Goal: Transaction & Acquisition: Download file/media

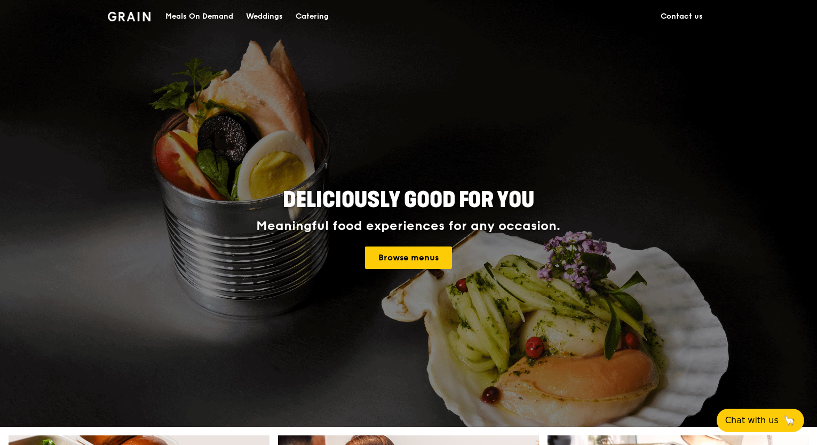
click at [310, 19] on div "Catering" at bounding box center [312, 17] width 33 height 32
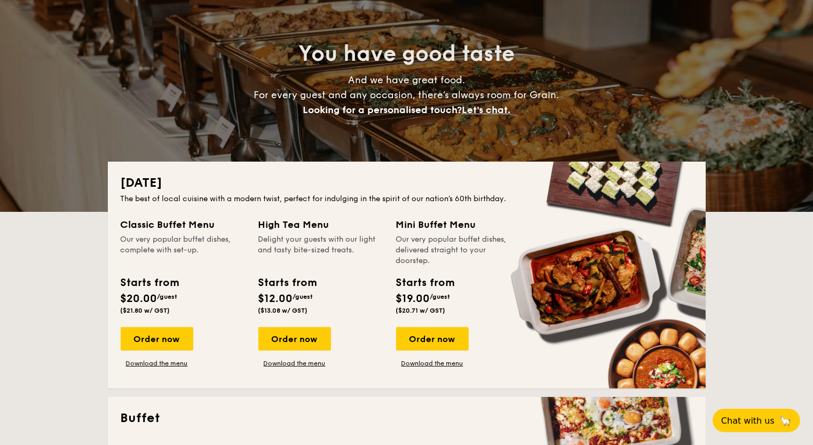
scroll to position [103, 0]
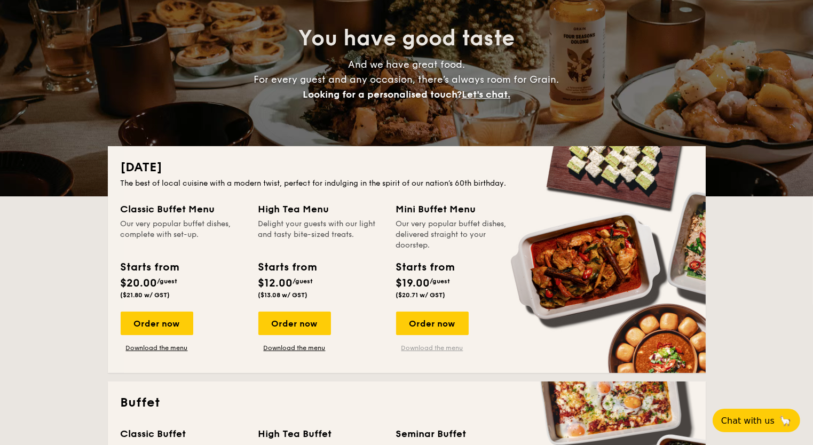
click at [444, 347] on link "Download the menu" at bounding box center [432, 348] width 73 height 9
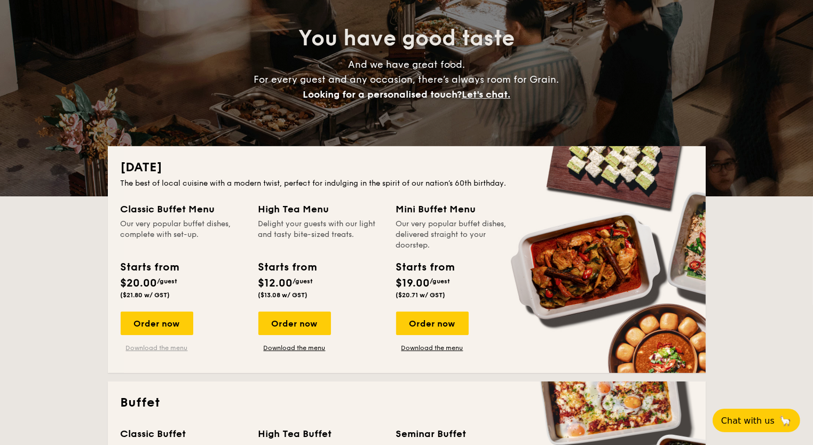
click at [175, 349] on link "Download the menu" at bounding box center [157, 348] width 73 height 9
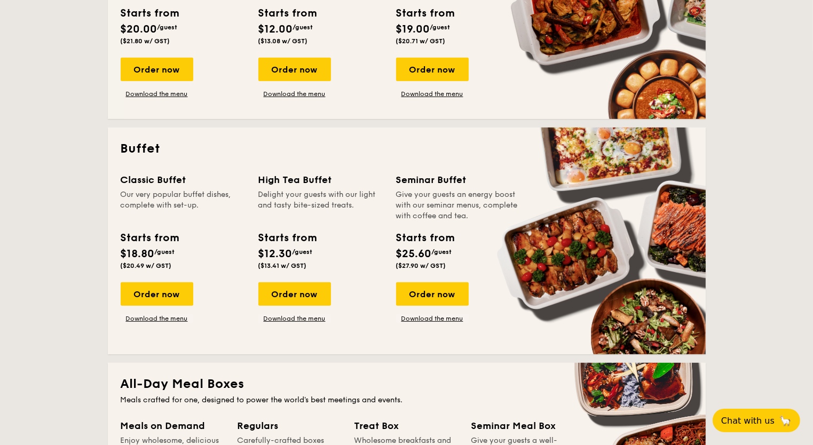
scroll to position [359, 0]
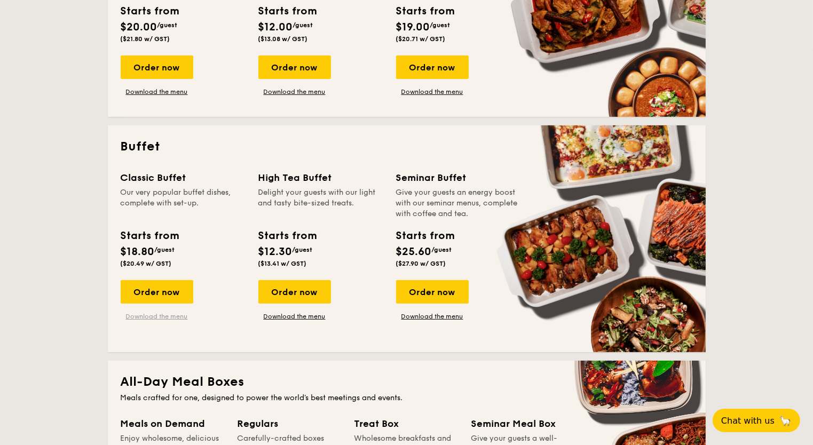
click at [150, 312] on link "Download the menu" at bounding box center [157, 316] width 73 height 9
